Goal: Information Seeking & Learning: Learn about a topic

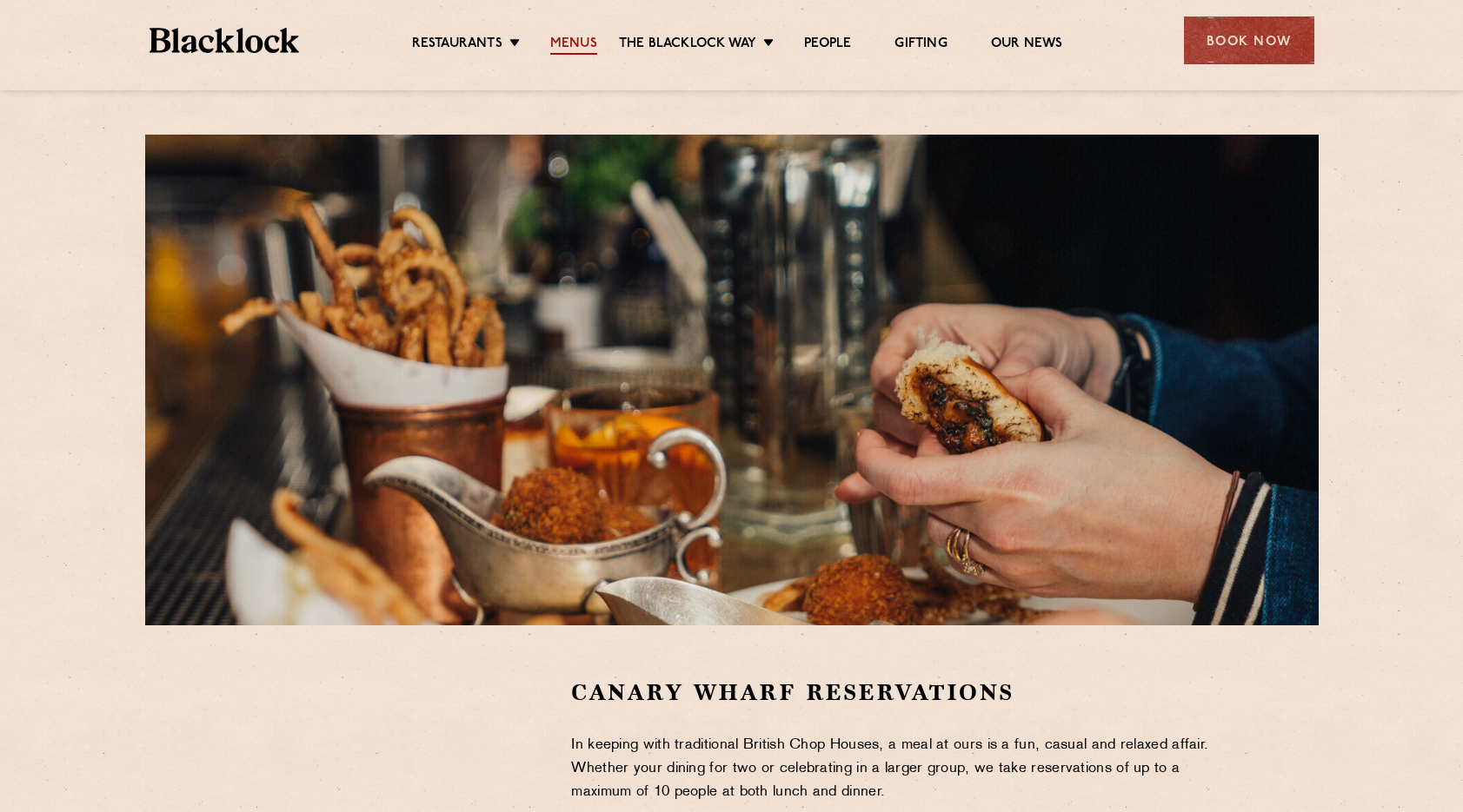
click at [569, 42] on link "Menus" at bounding box center [574, 44] width 47 height 19
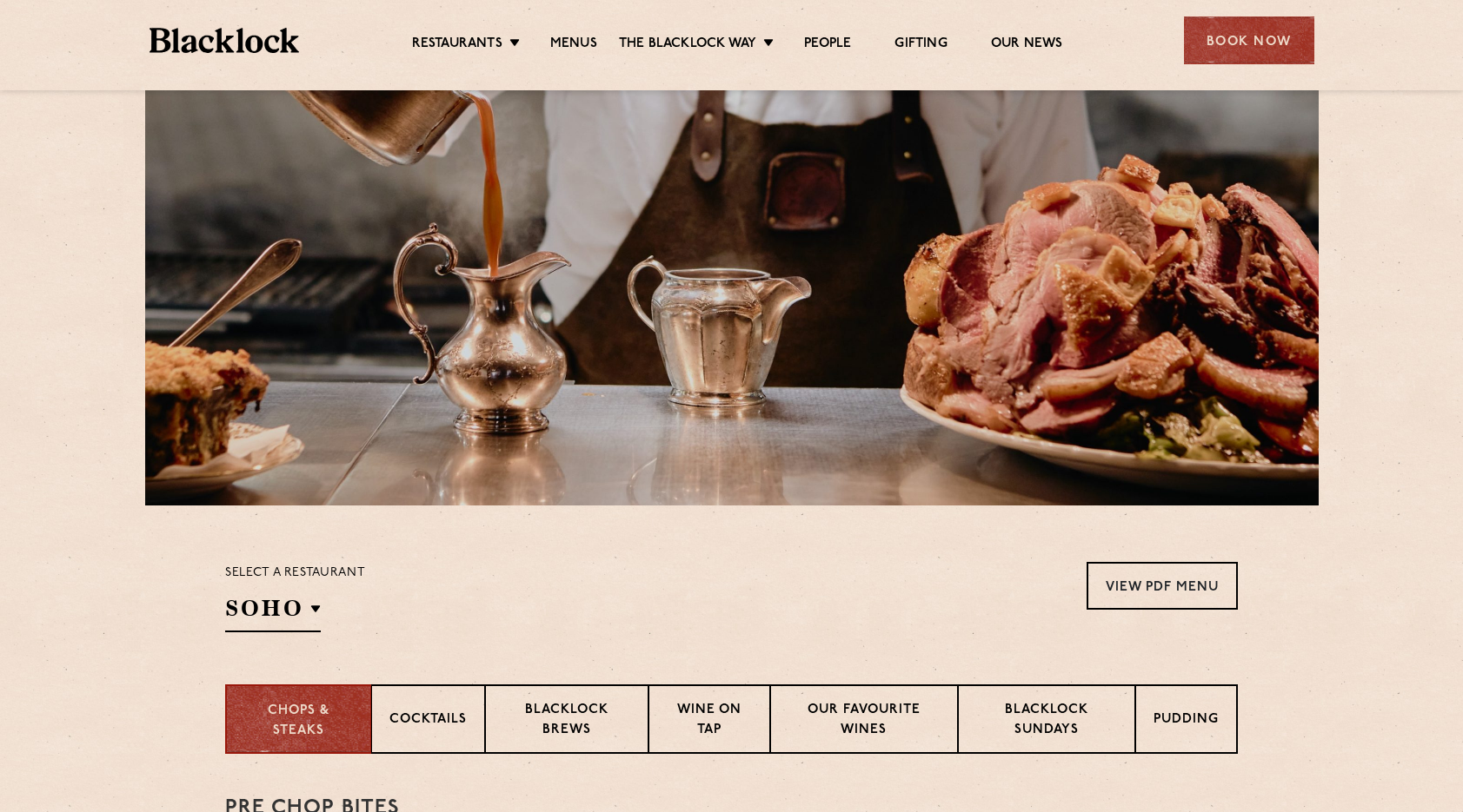
scroll to position [434, 0]
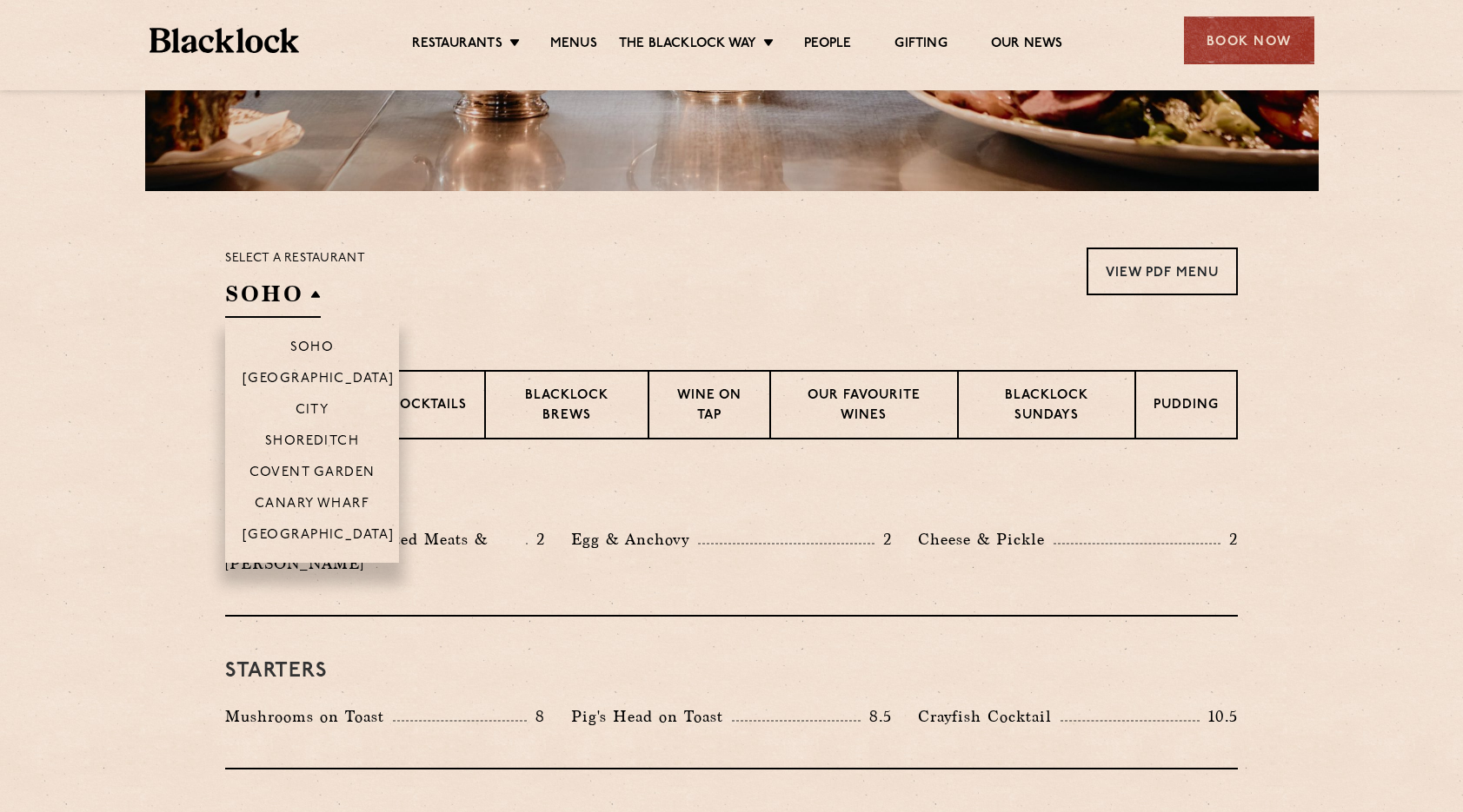
click at [299, 294] on h2 "SOHO" at bounding box center [273, 298] width 95 height 39
click at [308, 493] on li "Canary Wharf" at bounding box center [312, 503] width 174 height 31
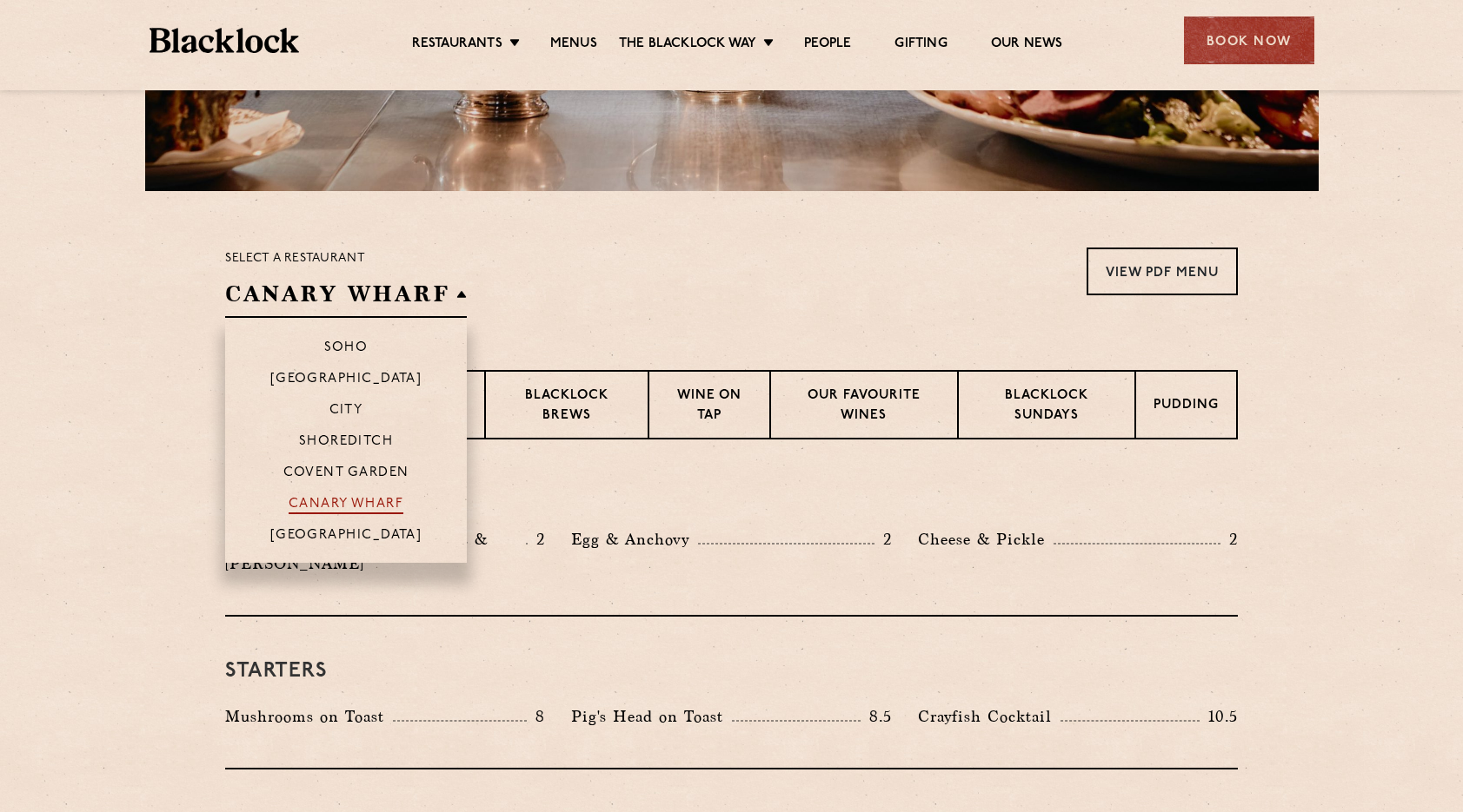
click at [320, 507] on p "Canary Wharf" at bounding box center [346, 506] width 115 height 18
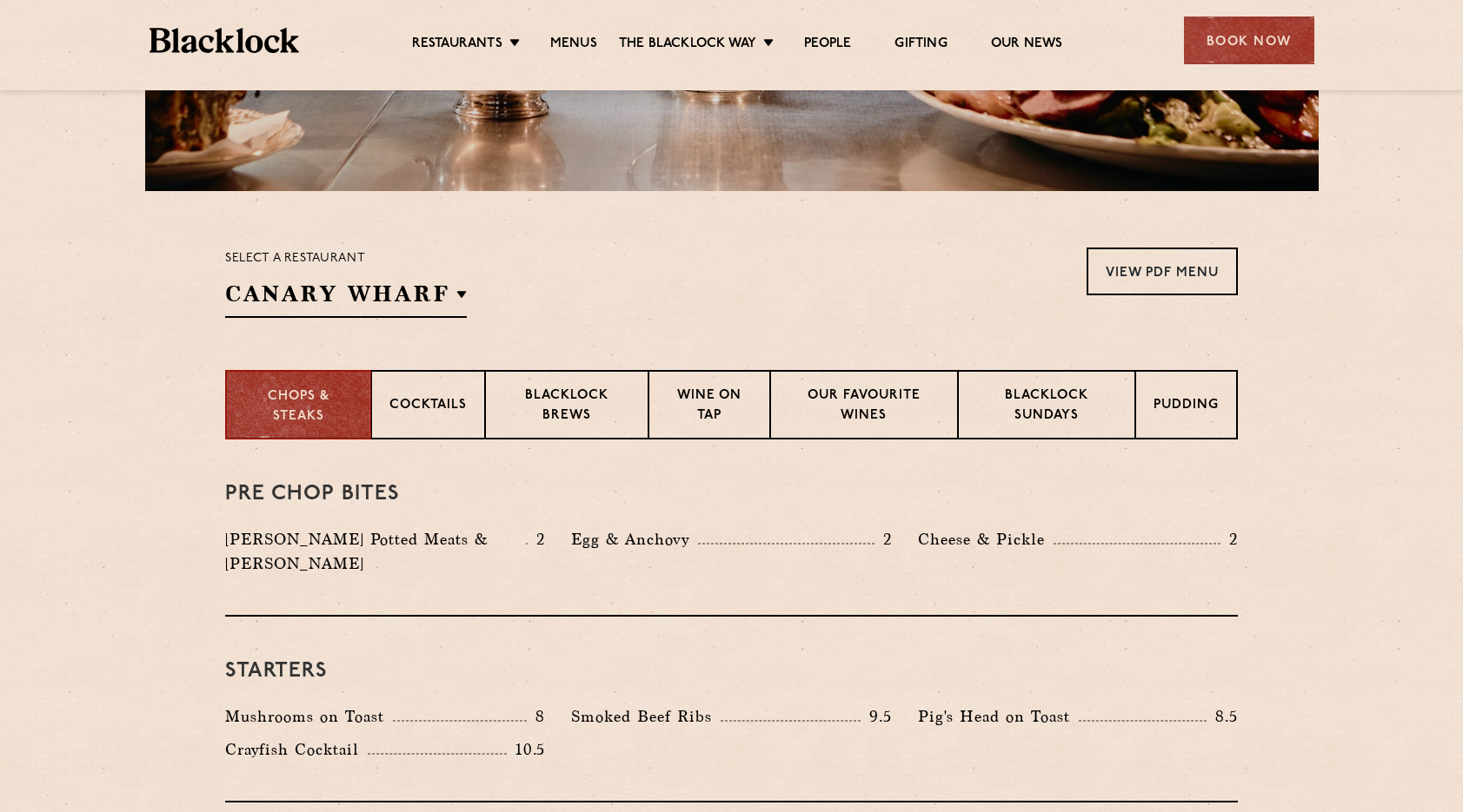
click at [122, 418] on section "Chops & Steaks Cocktails Blacklock Brews Wine on Tap Our favourite wines Blackl…" at bounding box center [732, 405] width 1463 height 70
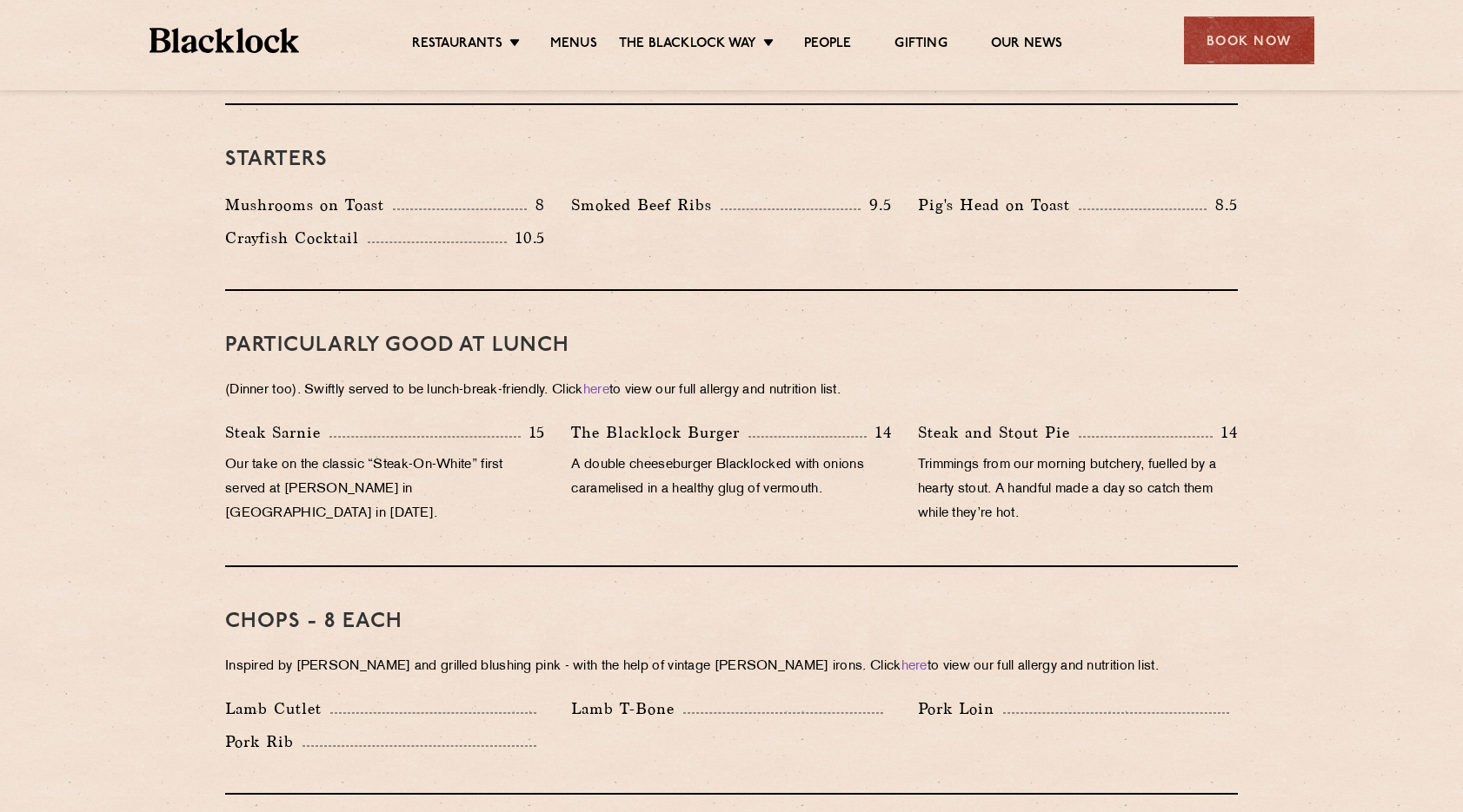
scroll to position [956, 0]
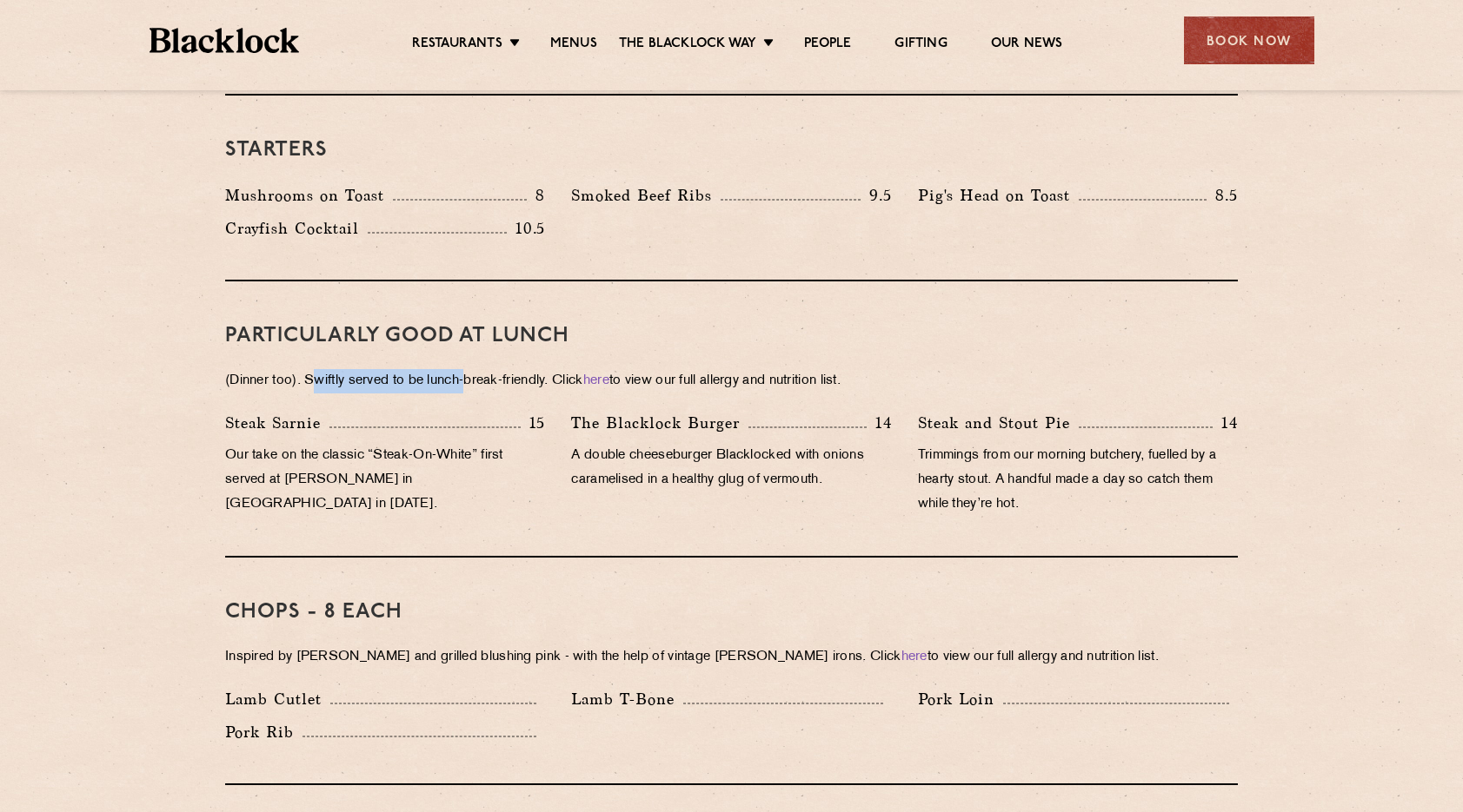
drag, startPoint x: 345, startPoint y: 358, endPoint x: 473, endPoint y: 358, distance: 128.0
click at [473, 369] on p "(Dinner too). Swiftly served to be lunch-break-friendly. Click here to view our…" at bounding box center [732, 381] width 1012 height 25
drag, startPoint x: 110, startPoint y: 406, endPoint x: 160, endPoint y: 403, distance: 50.1
drag, startPoint x: 248, startPoint y: 426, endPoint x: 333, endPoint y: 428, distance: 85.0
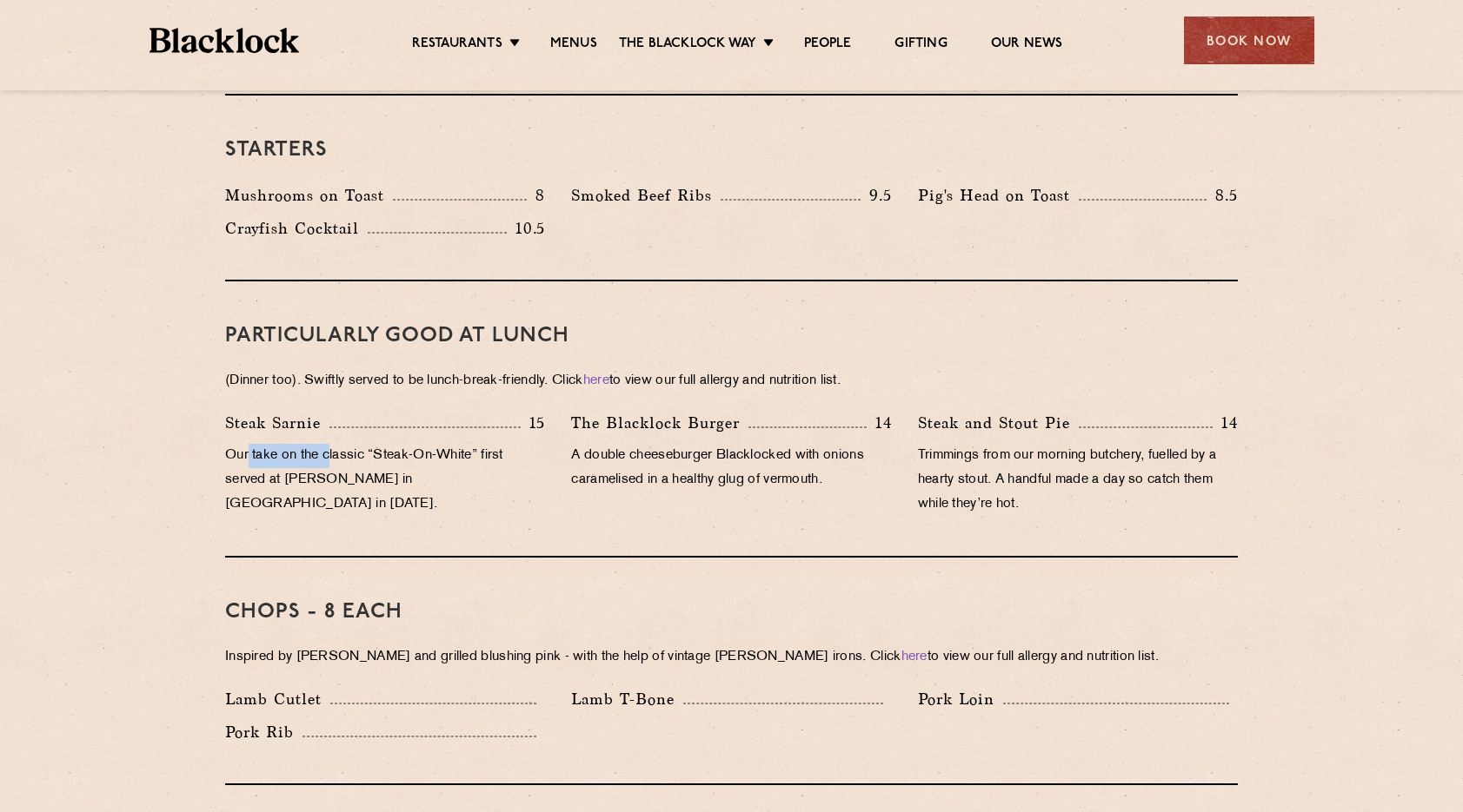
click at [333, 444] on p "Our take on the classic “Steak-On-White” first served at [PERSON_NAME] in [GEOG…" at bounding box center [385, 480] width 320 height 73
drag, startPoint x: 333, startPoint y: 428, endPoint x: 124, endPoint y: 408, distance: 210.0
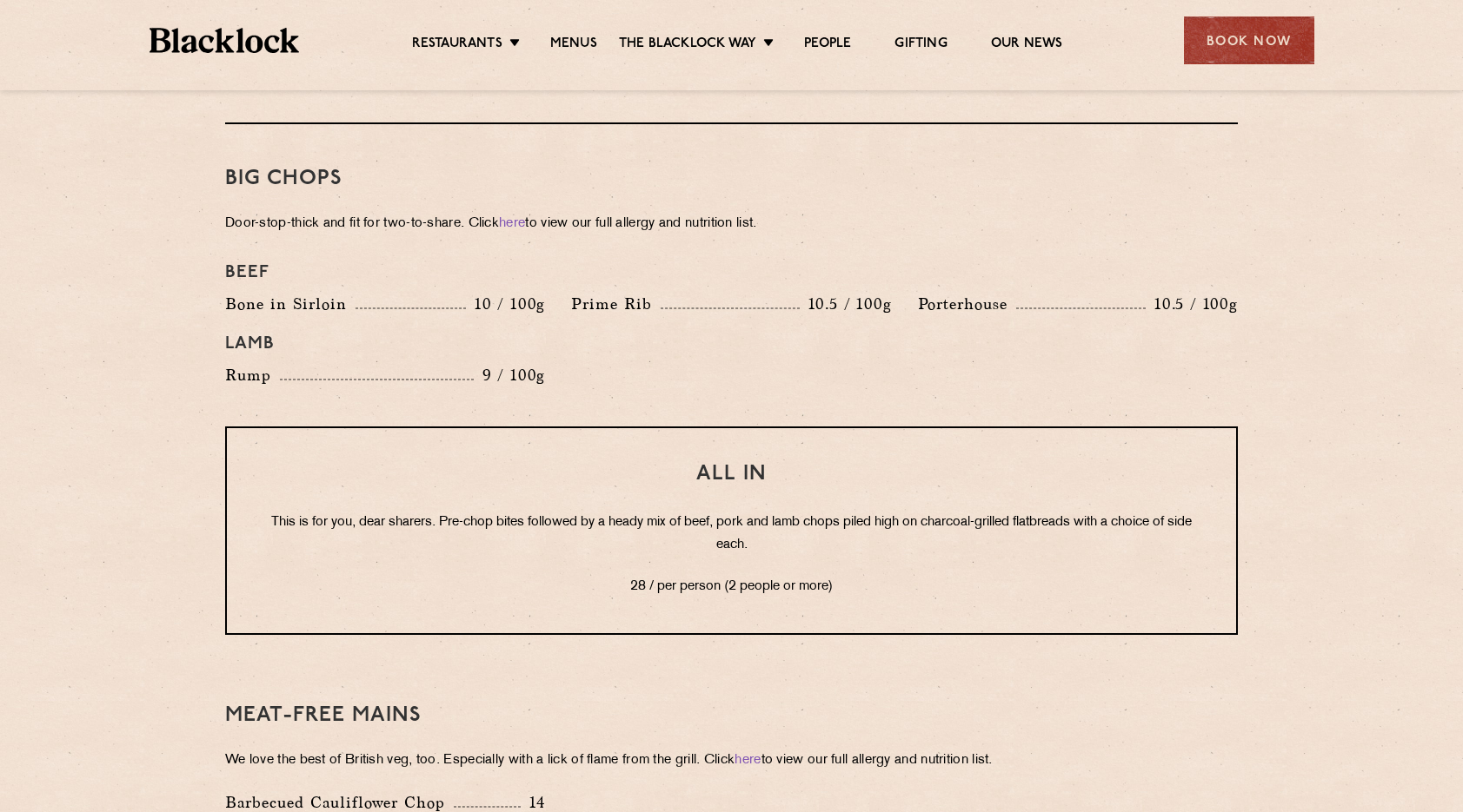
scroll to position [1911, 0]
